Goal: Task Accomplishment & Management: Complete application form

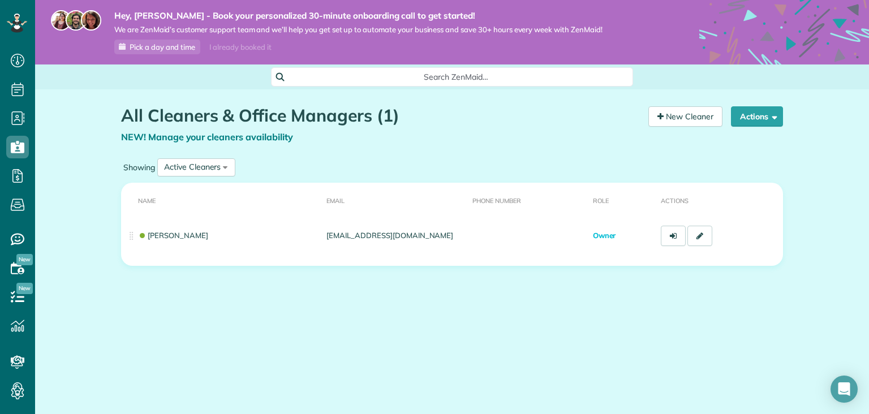
scroll to position [5, 5]
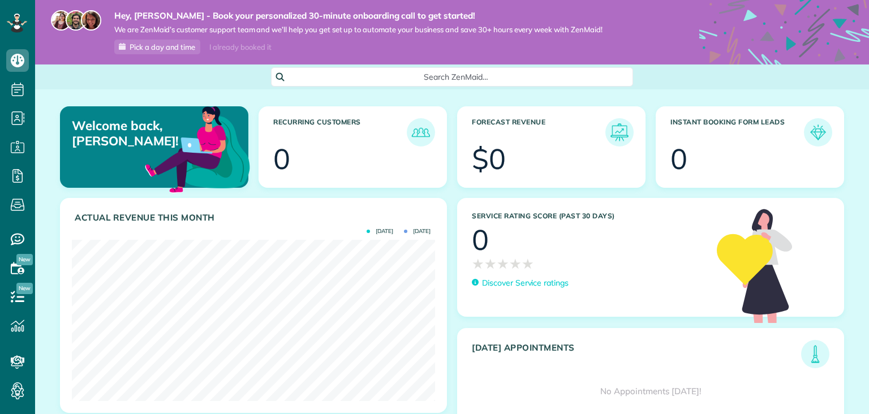
scroll to position [161, 363]
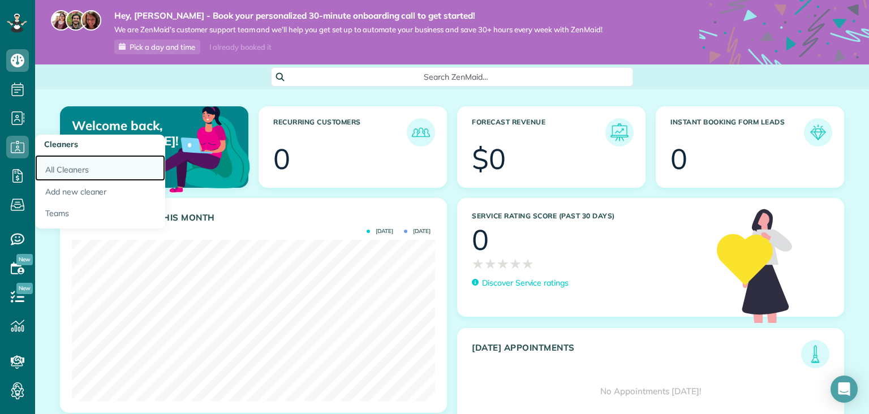
click at [94, 169] on link "All Cleaners" at bounding box center [100, 168] width 130 height 26
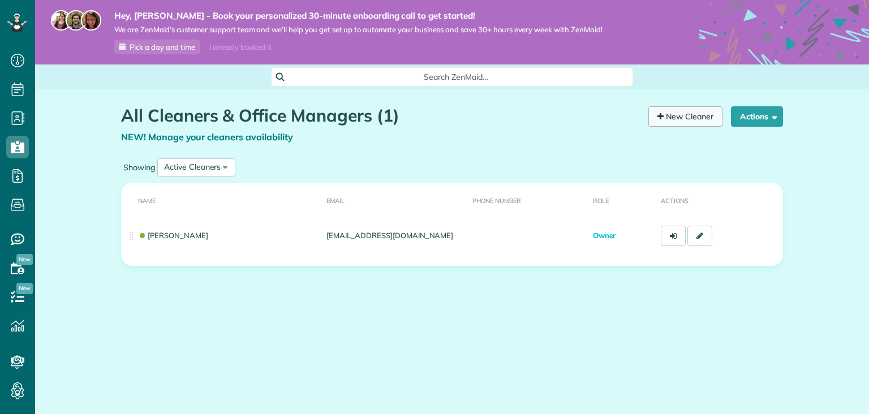
scroll to position [5, 5]
click at [699, 125] on link "New Cleaner" at bounding box center [685, 116] width 74 height 20
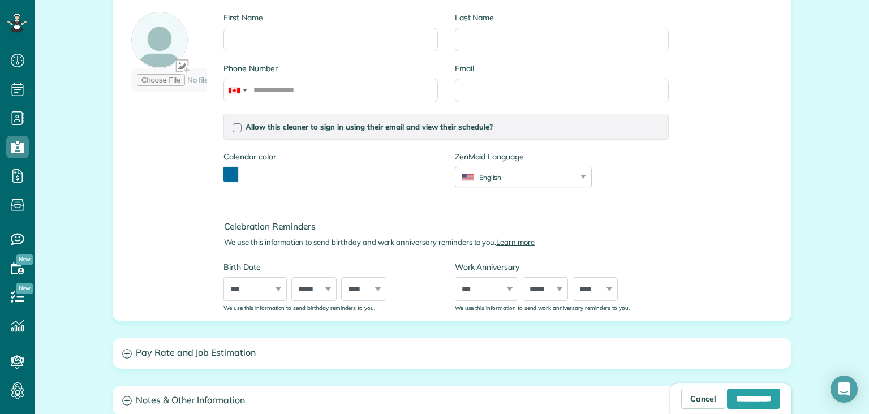
scroll to position [179, 0]
click at [832, 223] on div "All Cleaners New Cleaner Creating a New Employee [4 min] First Name Last Name P…" at bounding box center [452, 263] width 834 height 707
